Goal: Transaction & Acquisition: Book appointment/travel/reservation

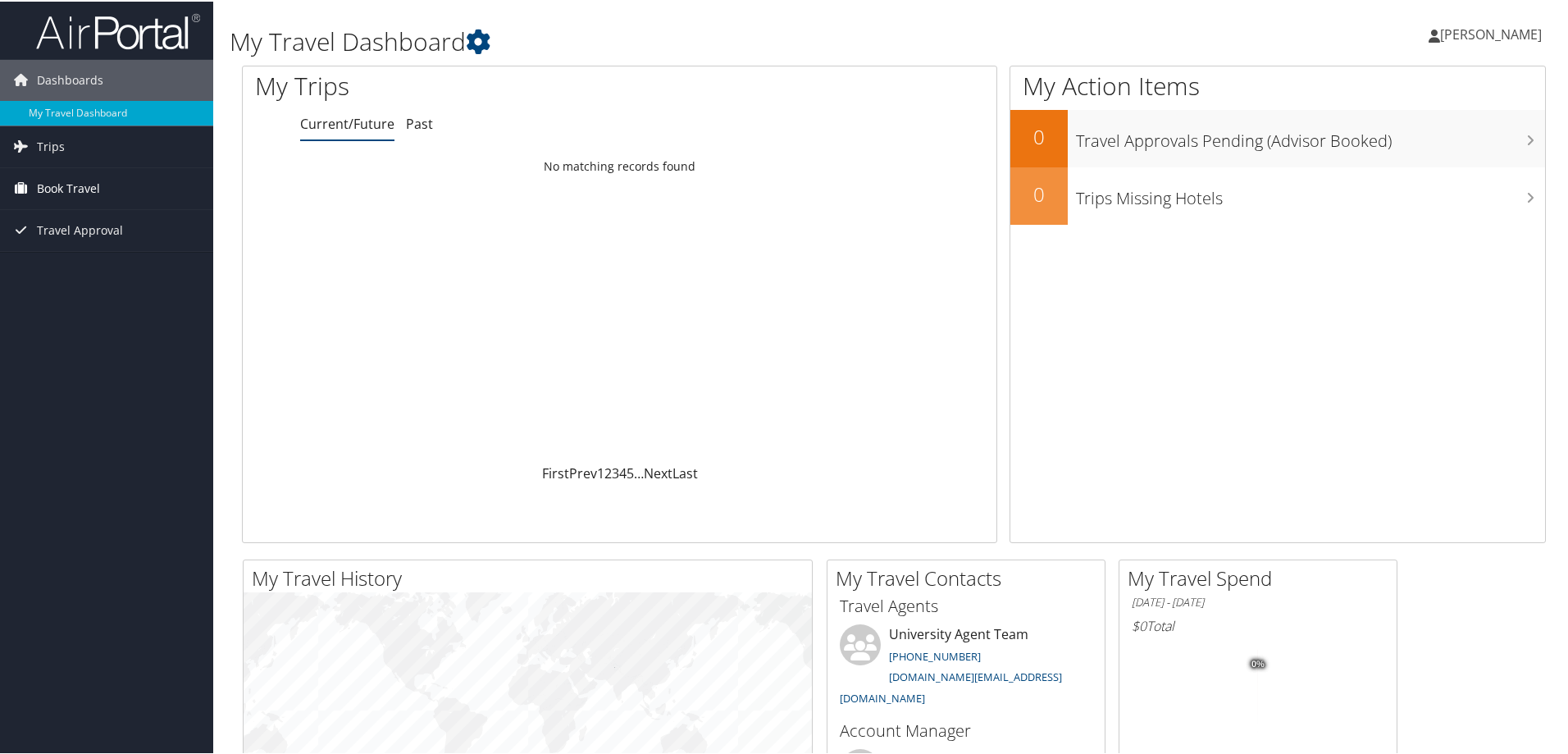
click at [100, 192] on link "Book Travel" at bounding box center [106, 187] width 213 height 41
click at [96, 270] on link "Book/Manage Online Trips" at bounding box center [106, 269] width 213 height 24
